Goal: Use online tool/utility: Utilize a website feature to perform a specific function

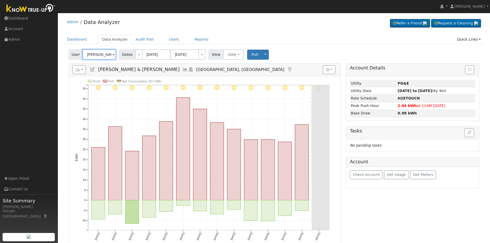
click at [104, 55] on input "[PERSON_NAME] & [PERSON_NAME]" at bounding box center [99, 54] width 33 height 10
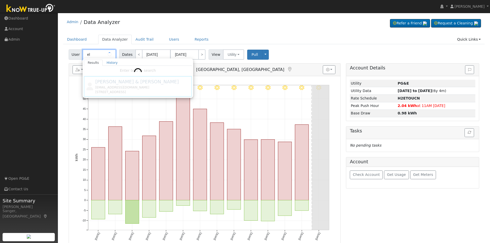
type input "e"
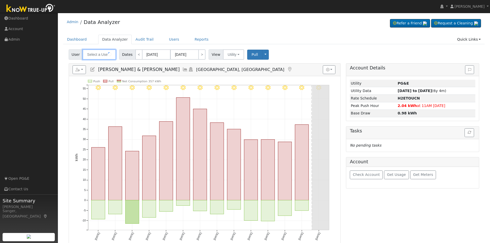
paste input "[PERSON_NAME]"
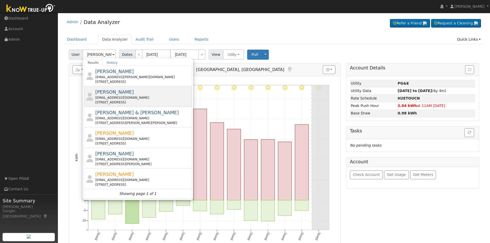
click at [124, 96] on div "[EMAIL_ADDRESS][DOMAIN_NAME]" at bounding box center [143, 98] width 96 height 5
type input "[PERSON_NAME]"
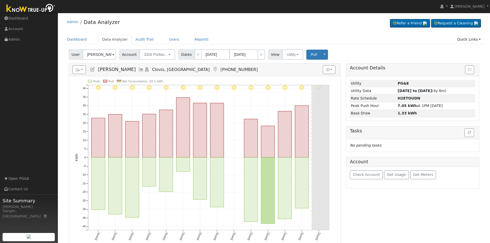
click at [139, 68] on icon at bounding box center [142, 69] width 6 height 5
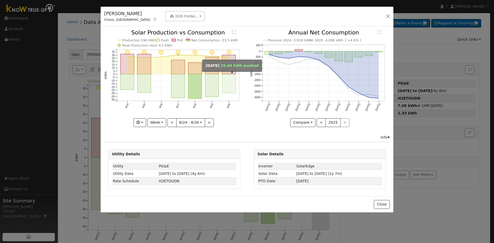
click at [229, 81] on rect "onclick=""" at bounding box center [229, 83] width 14 height 19
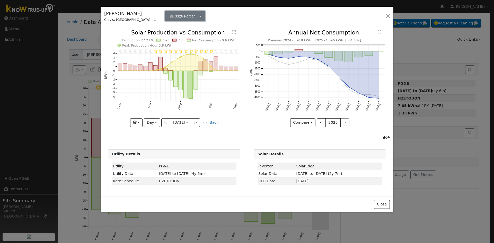
click at [175, 14] on span "3326 Portlan..." at bounding box center [187, 16] width 24 height 4
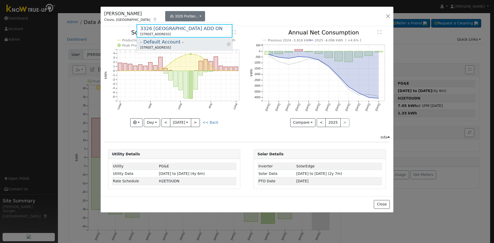
click at [158, 46] on div "[STREET_ADDRESS]" at bounding box center [162, 47] width 44 height 5
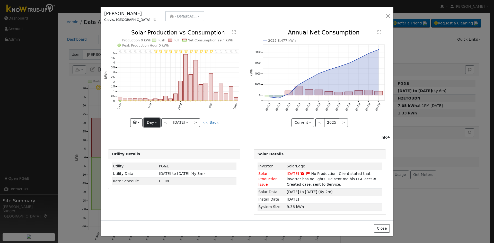
click at [149, 120] on button "Day" at bounding box center [152, 122] width 16 height 9
click at [153, 148] on link "Month" at bounding box center [162, 147] width 36 height 7
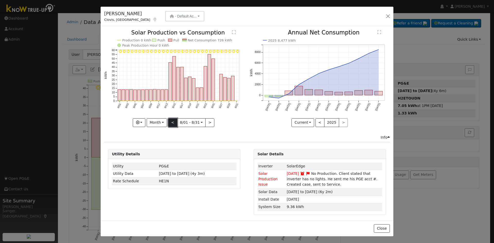
click at [171, 122] on button "<" at bounding box center [172, 122] width 9 height 9
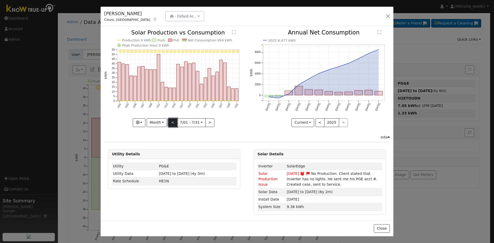
click at [171, 122] on button "<" at bounding box center [172, 122] width 9 height 9
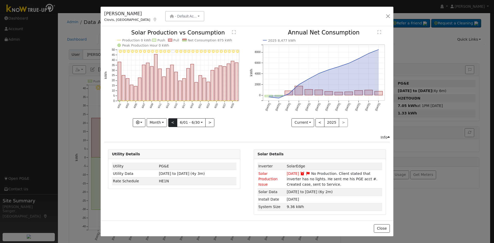
click at [171, 122] on div at bounding box center [174, 78] width 140 height 97
click at [171, 122] on button "<" at bounding box center [172, 122] width 9 height 9
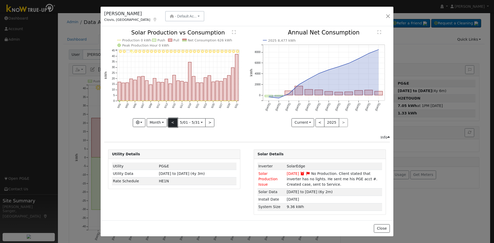
click at [171, 120] on button "<" at bounding box center [172, 122] width 9 height 9
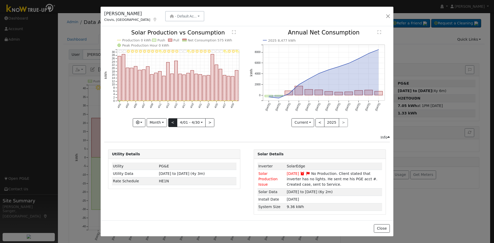
click at [171, 120] on div "4/30 - PartlyCloudy 4/29 - Clear 4/28 - MostlyClear 4/27 - PartlyCloudy 4/26 - …" at bounding box center [174, 78] width 140 height 97
click at [171, 120] on button "<" at bounding box center [172, 122] width 9 height 9
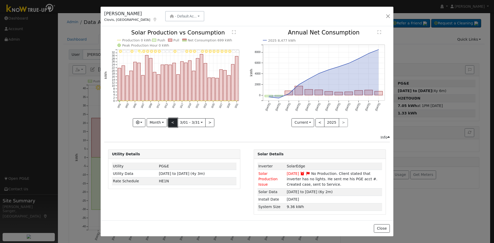
click at [171, 120] on button "<" at bounding box center [172, 122] width 9 height 9
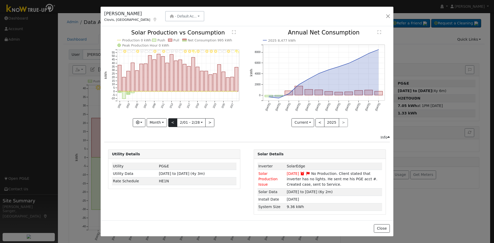
click at [171, 120] on div "2/28 - PartlyCloudy 2/27 - Cloudy 2/26 - Clear 2/25 - MostlyCloudy 2/24 - Mostl…" at bounding box center [174, 78] width 140 height 97
click at [131, 79] on rect "onclick=""" at bounding box center [132, 77] width 3 height 29
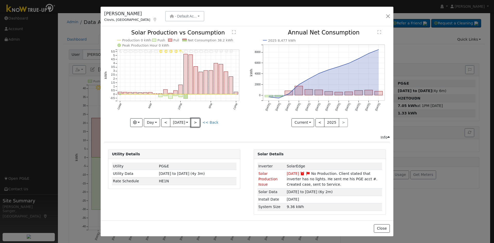
click at [197, 119] on button ">" at bounding box center [195, 122] width 9 height 9
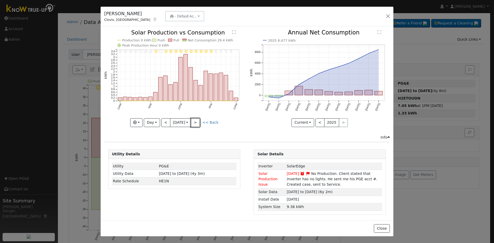
click at [197, 119] on button ">" at bounding box center [195, 122] width 9 height 9
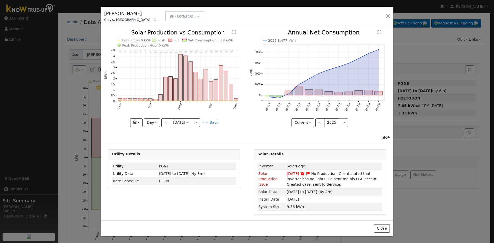
click at [197, 119] on div "11PM - undefined 10PM - Drizzle 9PM - Drizzle 8PM - Drizzle 7PM - Drizzle 6PM -…" at bounding box center [174, 78] width 140 height 97
click at [197, 119] on button ">" at bounding box center [195, 122] width 9 height 9
click at [151, 119] on button "Day" at bounding box center [152, 122] width 16 height 9
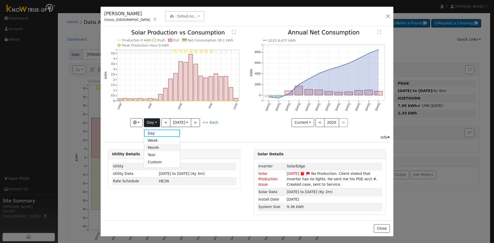
click at [150, 149] on link "Month" at bounding box center [162, 147] width 36 height 7
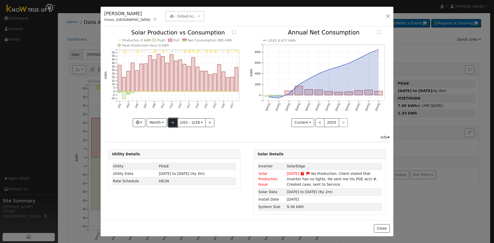
click at [172, 123] on button "<" at bounding box center [172, 122] width 9 height 9
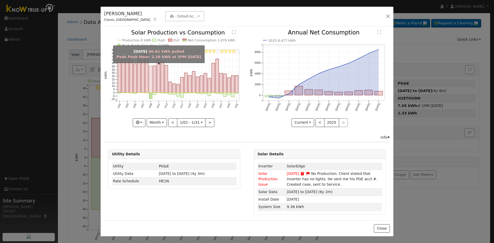
click at [150, 84] on rect "onclick=""" at bounding box center [150, 79] width 3 height 27
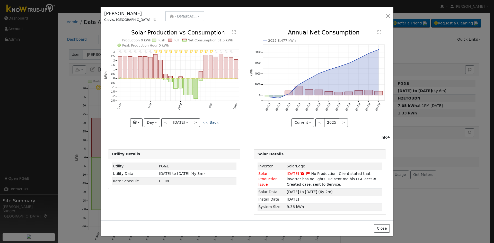
click at [213, 122] on link "<< Back" at bounding box center [211, 122] width 16 height 4
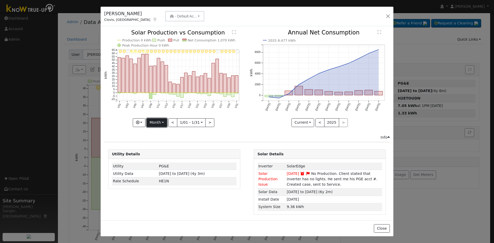
click at [153, 122] on button "Month" at bounding box center [157, 122] width 20 height 9
click at [157, 147] on link "Month" at bounding box center [165, 147] width 36 height 7
click at [205, 120] on button ">" at bounding box center [209, 122] width 9 height 9
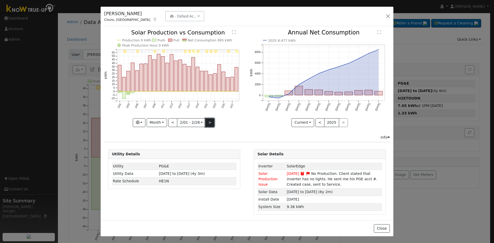
click at [206, 120] on button ">" at bounding box center [209, 122] width 9 height 9
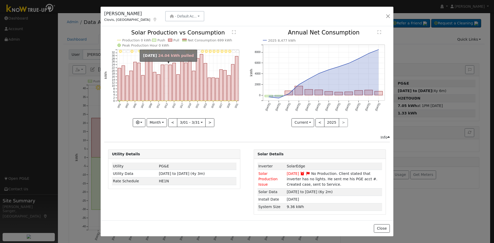
click at [166, 92] on rect "onclick=""" at bounding box center [166, 83] width 3 height 36
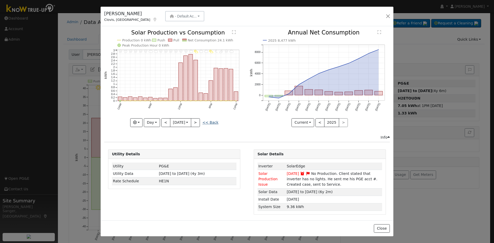
click at [209, 123] on link "<< Back" at bounding box center [211, 122] width 16 height 4
type input "[DATE]"
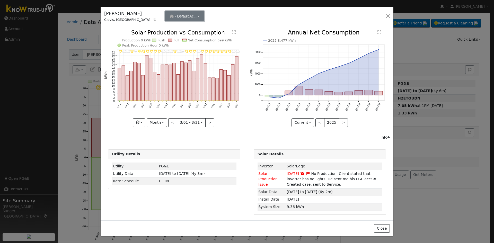
click at [165, 14] on button "- Default Ac..." at bounding box center [184, 16] width 39 height 10
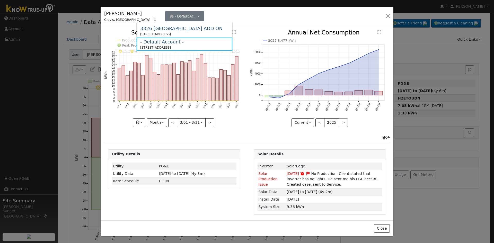
click at [262, 131] on div "2025 8,477 kWh [DATE] Oct '[DATE] Dec '[DATE] Feb '[DATE] Apr '[DATE] Jun '[DAT…" at bounding box center [319, 82] width 145 height 105
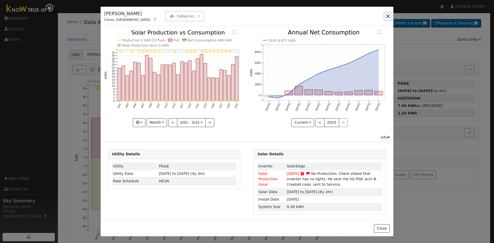
click at [387, 15] on button "button" at bounding box center [388, 16] width 7 height 7
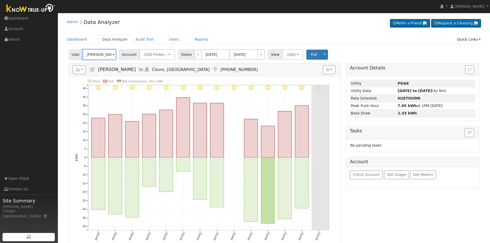
click at [99, 54] on input "[PERSON_NAME]" at bounding box center [99, 54] width 33 height 10
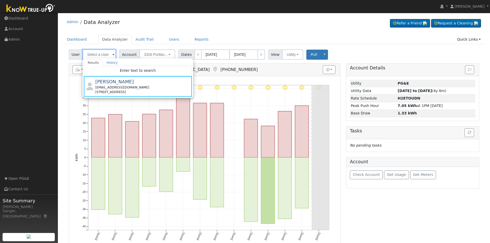
paste input "[PERSON_NAME]"
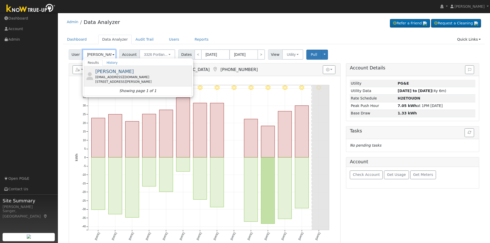
type input "[PERSON_NAME]"
click at [120, 81] on div "[STREET_ADDRESS][PERSON_NAME]" at bounding box center [143, 82] width 96 height 5
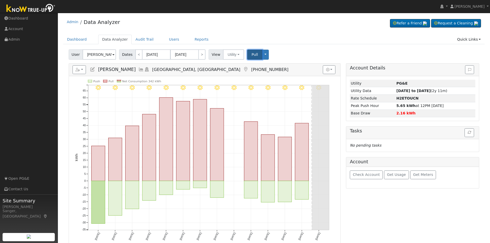
click at [252, 56] on span "Pull" at bounding box center [255, 55] width 6 height 4
click at [139, 69] on icon at bounding box center [142, 69] width 6 height 5
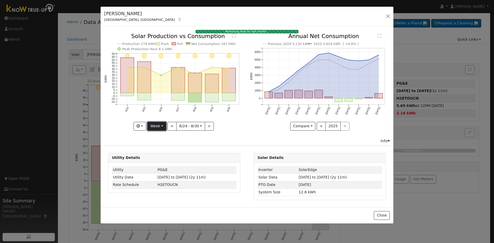
click at [158, 123] on button "Week" at bounding box center [157, 126] width 19 height 9
click at [159, 167] on link "Custom" at bounding box center [166, 165] width 36 height 7
click at [145, 124] on button "Custom" at bounding box center [145, 126] width 23 height 9
click at [150, 157] on link "Year" at bounding box center [152, 158] width 36 height 7
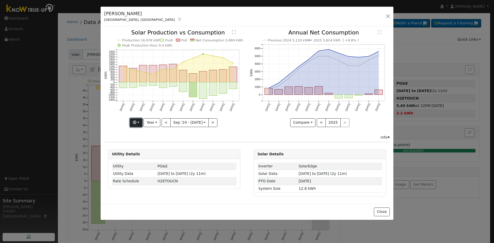
click at [136, 121] on icon "button" at bounding box center [135, 123] width 4 height 4
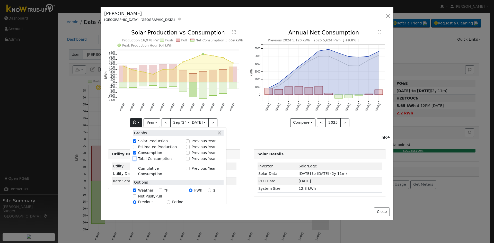
click at [136, 158] on input "Total Consumption" at bounding box center [135, 159] width 4 height 4
checkbox input "true"
click at [258, 119] on icon "Previous 2024 5,120 kWh 2025 5,624 kWh [ +9.8% ] [DATE] Oct '[DATE] Dec '[DATE]…" at bounding box center [320, 77] width 140 height 94
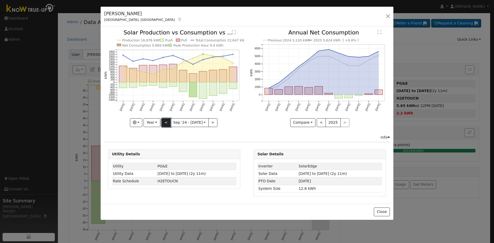
click at [165, 122] on button "<" at bounding box center [166, 122] width 9 height 9
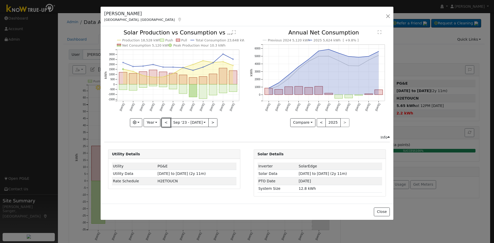
click at [162, 122] on button "<" at bounding box center [166, 122] width 9 height 9
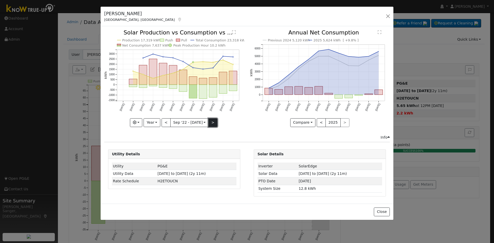
click at [211, 119] on button ">" at bounding box center [213, 122] width 9 height 9
type input "[DATE]"
